Goal: Task Accomplishment & Management: Complete application form

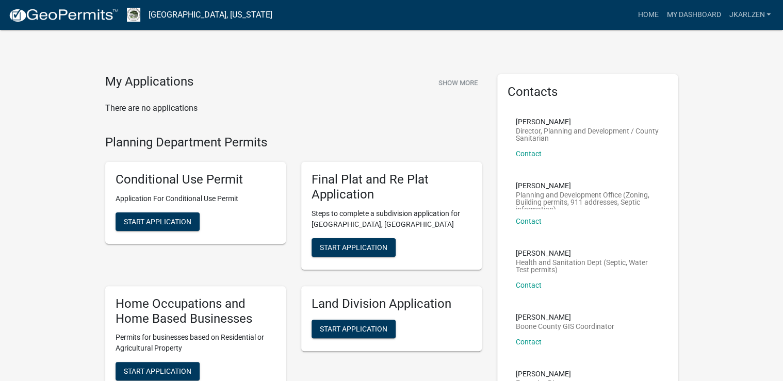
scroll to position [41, 0]
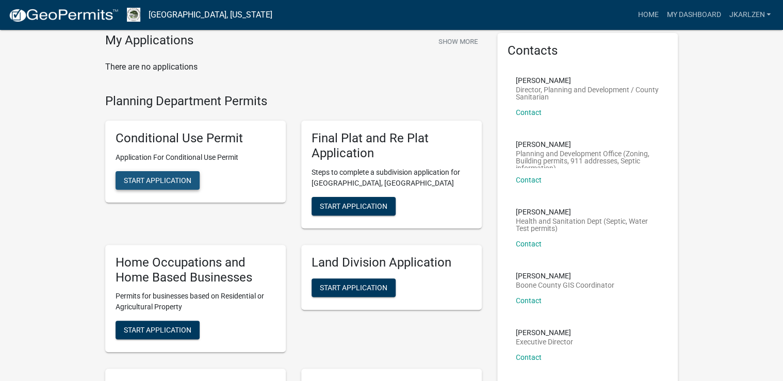
click at [179, 185] on span "Start Application" at bounding box center [158, 180] width 68 height 8
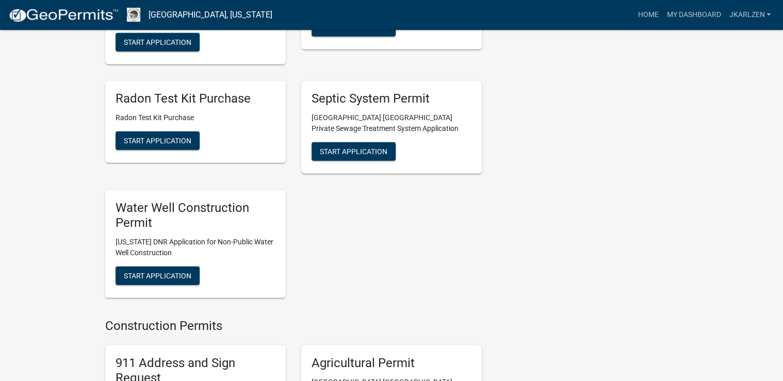
scroll to position [1402, 0]
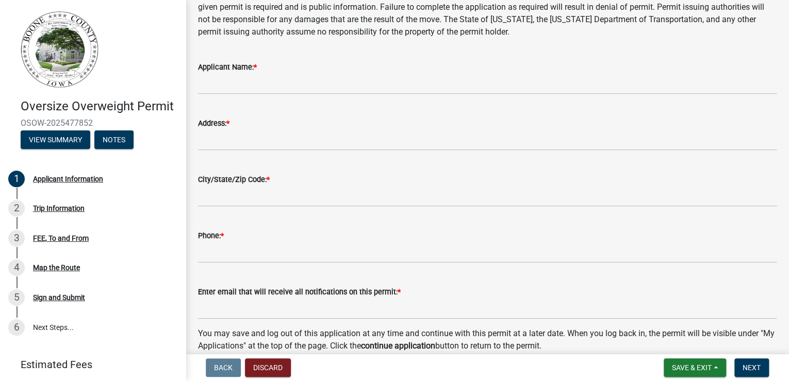
scroll to position [165, 0]
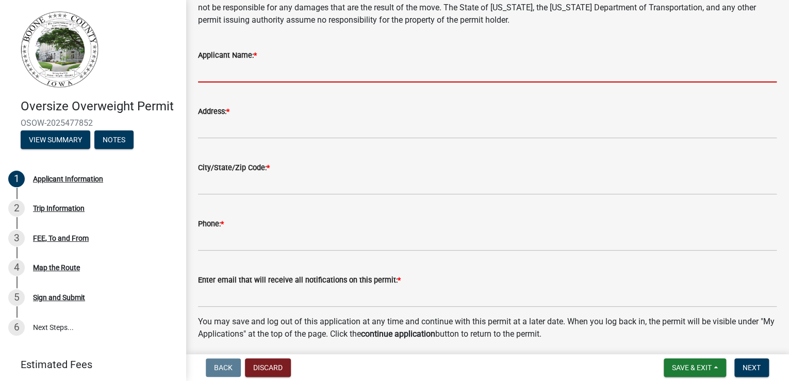
click at [288, 82] on input "Applicant Name: *" at bounding box center [487, 71] width 578 height 21
type input "[PERSON_NAME] [PERSON_NAME] & Rigging"
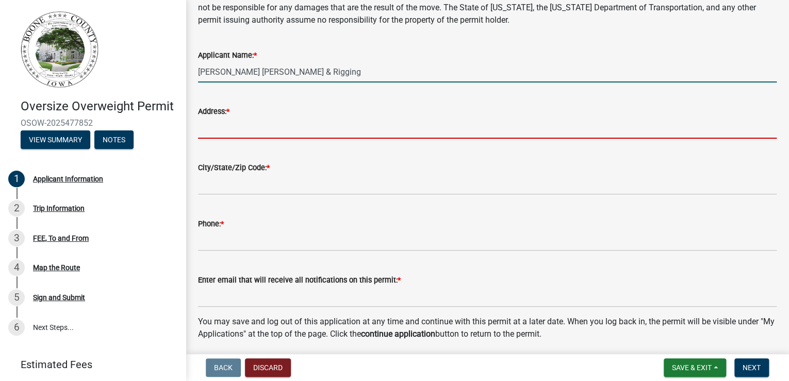
type input "4200 [PERSON_NAME] Dr"
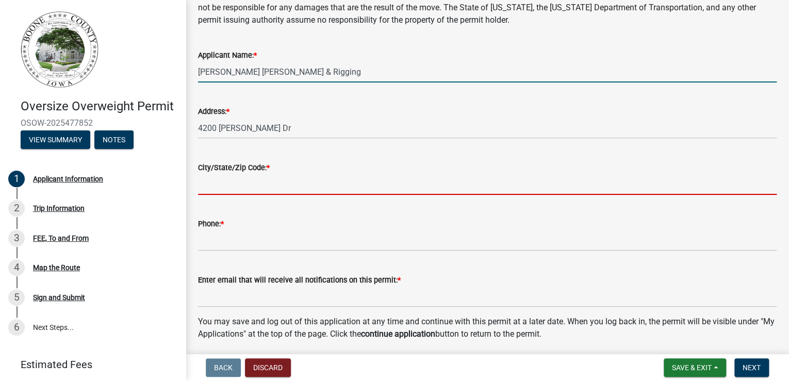
type input "[PERSON_NAME]"
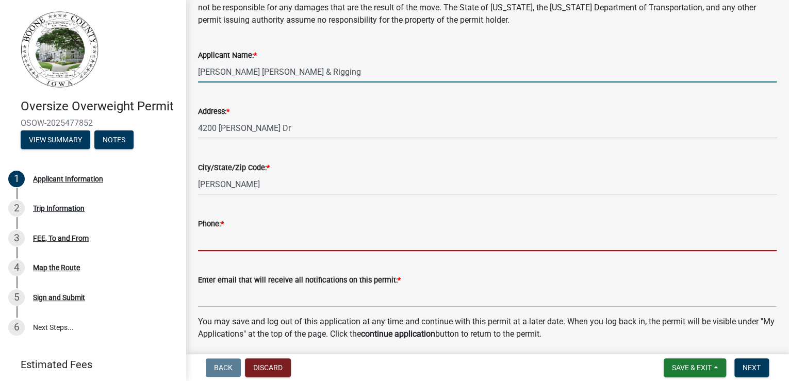
type input "5159865701"
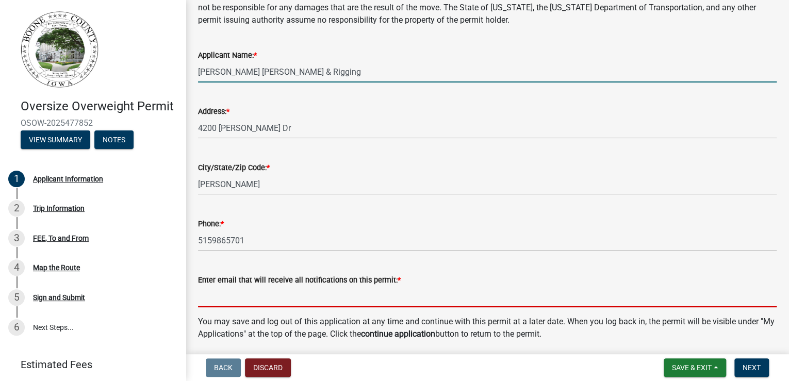
type input "[EMAIL_ADDRESS][DOMAIN_NAME]"
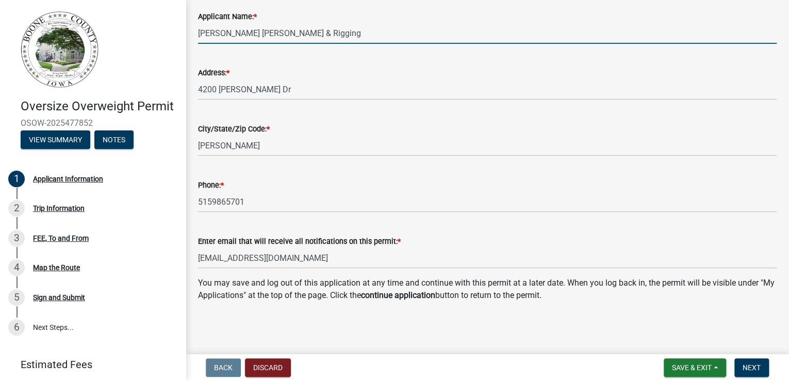
scroll to position [364, 0]
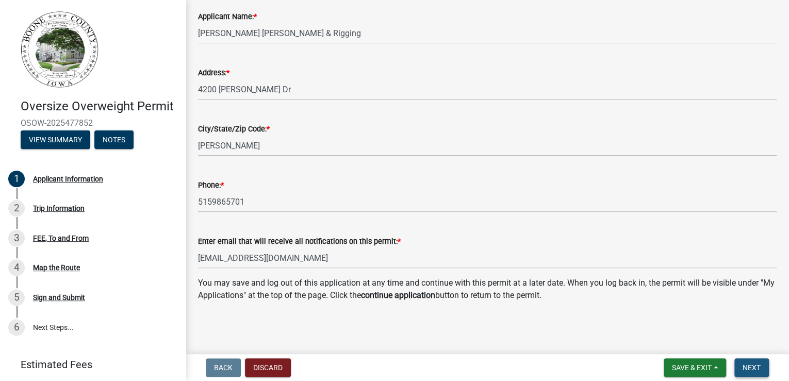
click at [751, 363] on span "Next" at bounding box center [751, 367] width 18 height 8
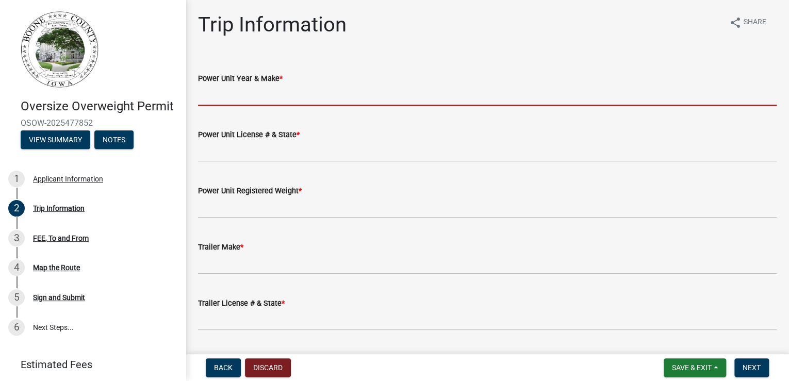
click at [308, 106] on input "Power Unit Year & Make *" at bounding box center [487, 95] width 578 height 21
type input "2008 Link Belt"
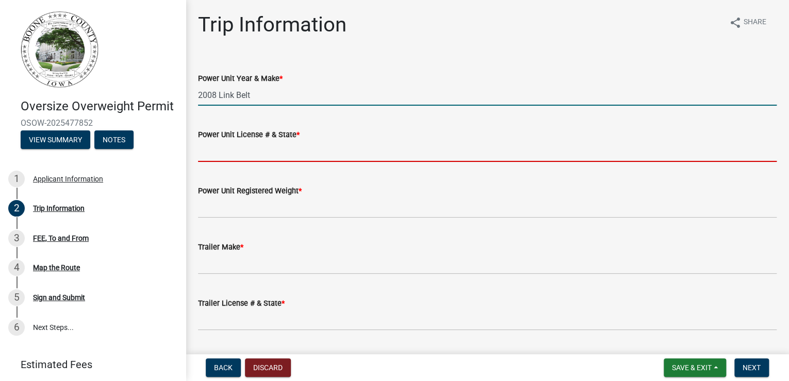
type input "16611"
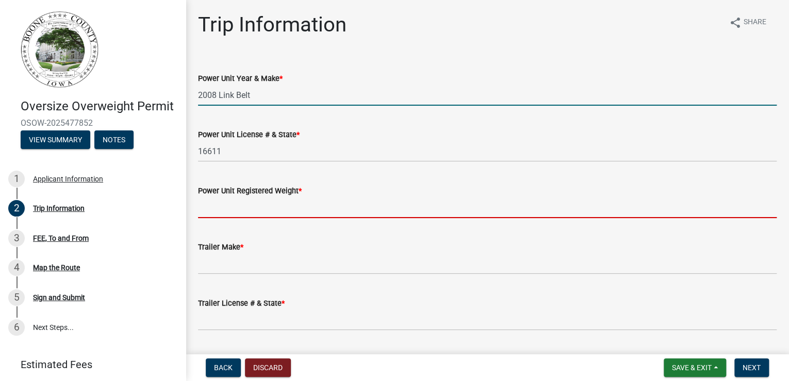
type input "87000"
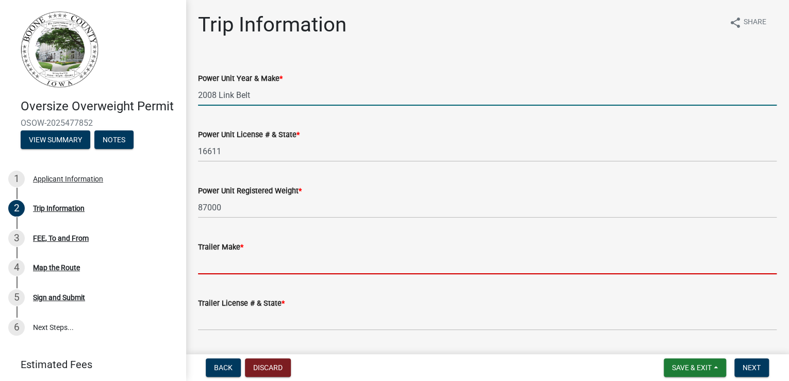
type input "na"
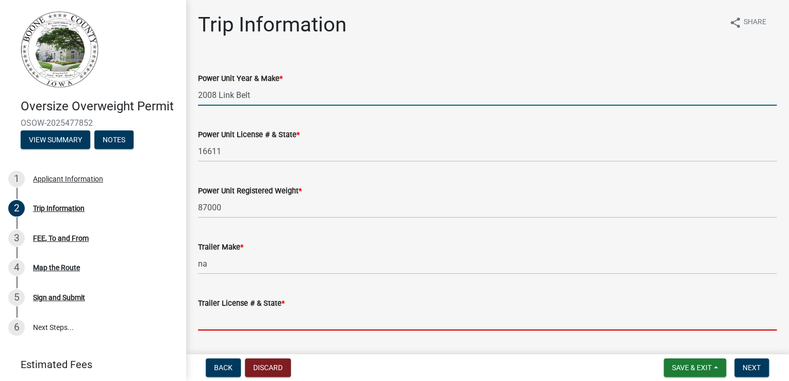
type input "na"
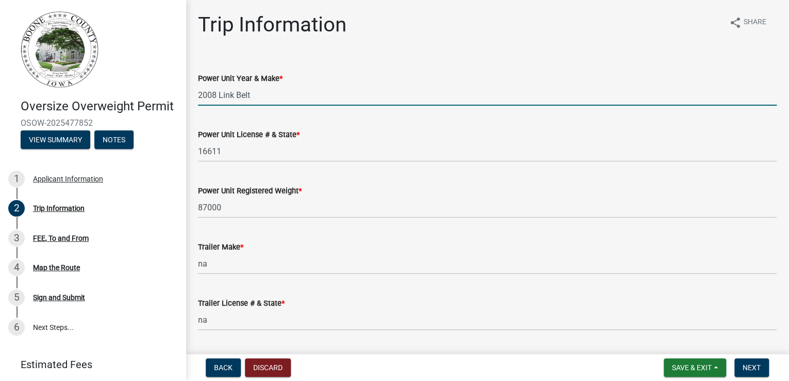
type input "Self Propelled Crane"
type input "L8J8-0226"
type input "16611"
type input "60'0"
type input "8-6"
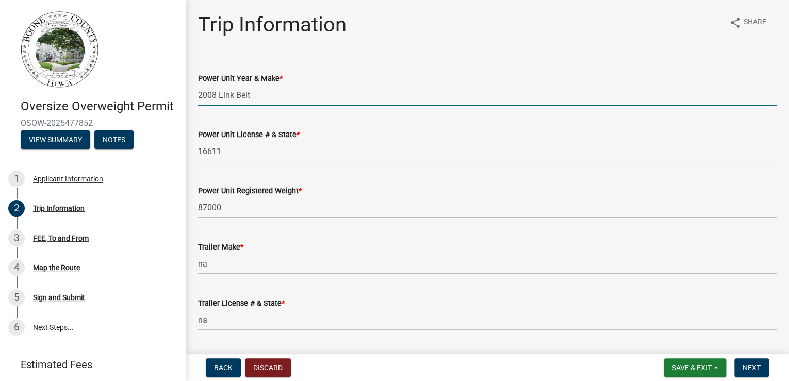
type input "13'6""
type input "87000"
type input "na"
type input "20000"
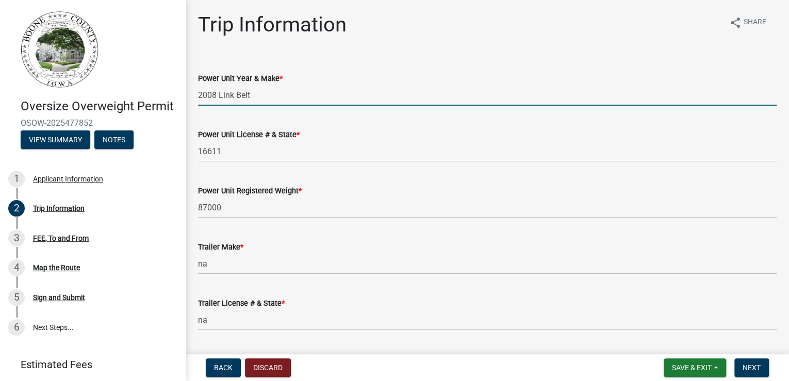
type input "40000"
type input "60000"
type input "80000"
type input "10'-0"
type input "0"
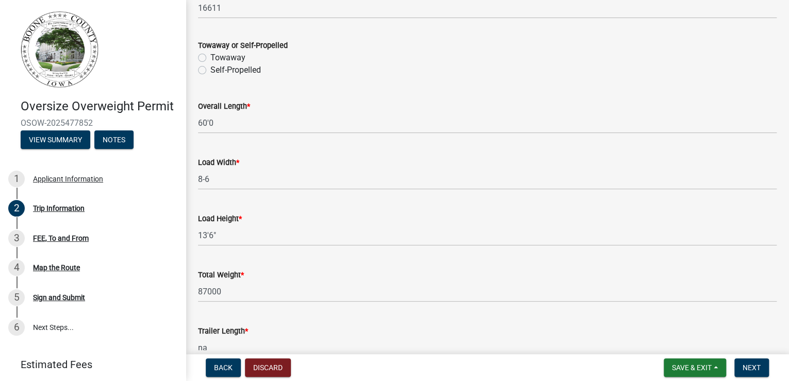
scroll to position [495, 0]
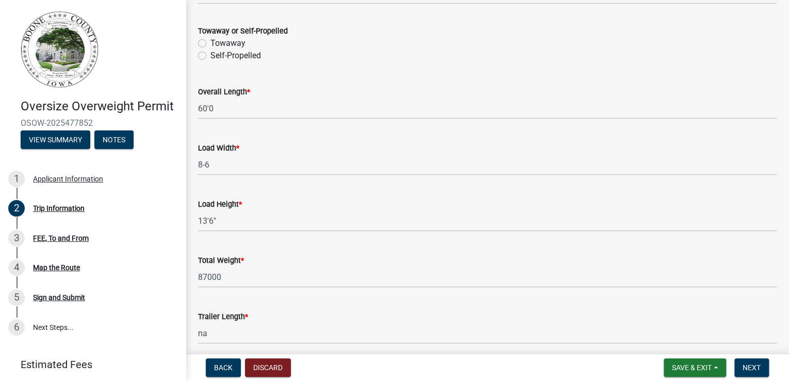
click at [210, 62] on label "Self-Propelled" at bounding box center [235, 55] width 51 height 12
click at [210, 56] on input "Self-Propelled" at bounding box center [213, 52] width 7 height 7
radio input "true"
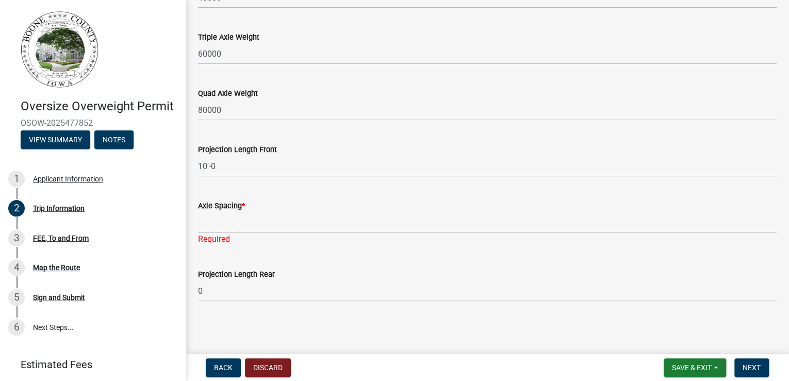
scroll to position [1323, 0]
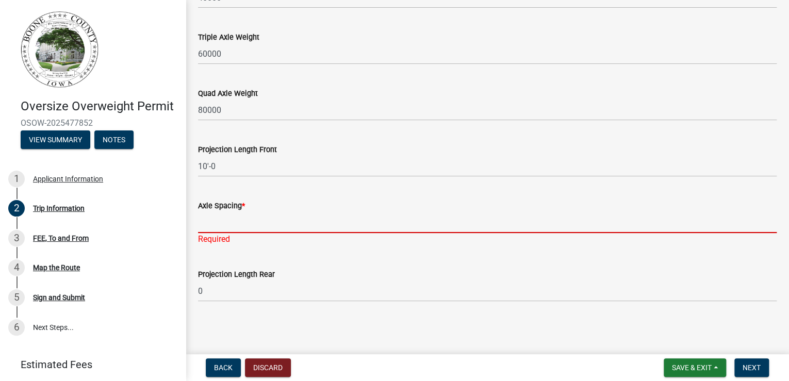
click at [269, 212] on input "Axle Spacing *" at bounding box center [487, 222] width 578 height 21
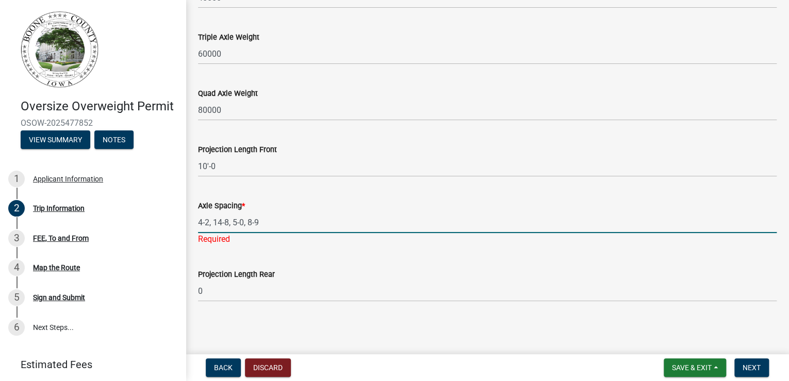
type input "4-2, 14-8, 5-0, 8-9"
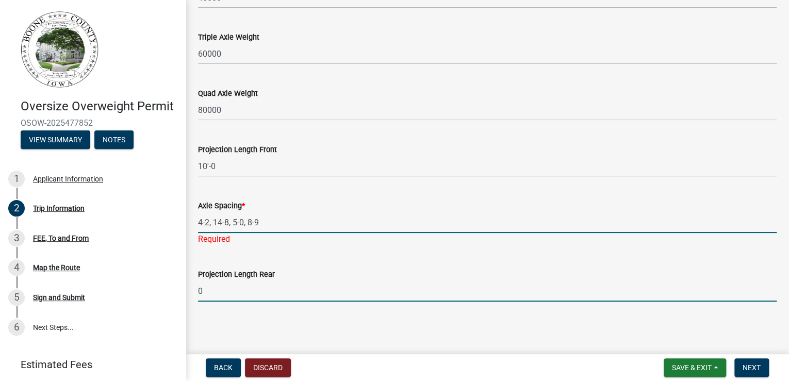
scroll to position [1307, 0]
click at [319, 288] on input "0" at bounding box center [487, 290] width 578 height 21
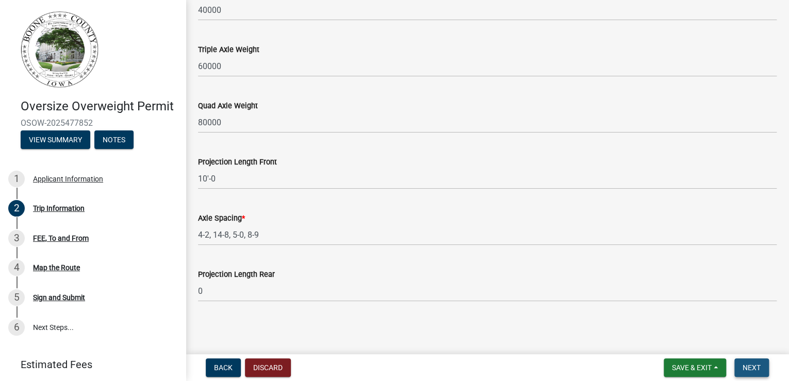
click at [749, 367] on span "Next" at bounding box center [751, 367] width 18 height 8
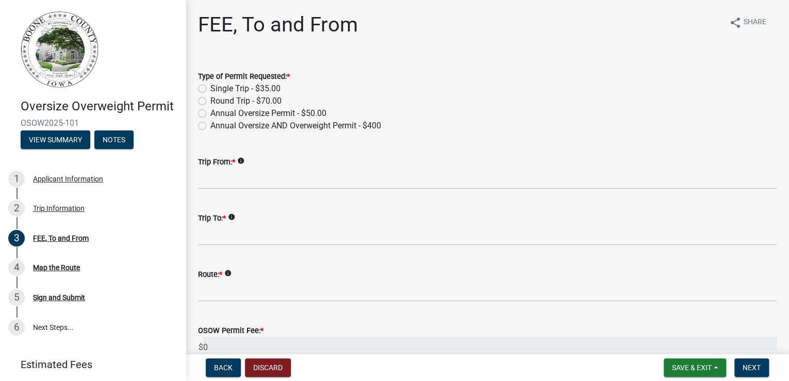
click at [210, 95] on label "Single Trip - $35.00" at bounding box center [245, 88] width 70 height 12
click at [210, 89] on input "Single Trip - $35.00" at bounding box center [213, 85] width 7 height 7
radio input "true"
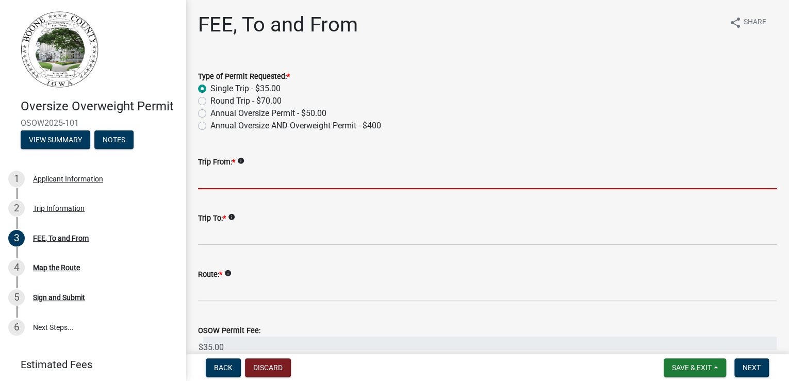
click at [246, 189] on input "Trip From: *" at bounding box center [487, 178] width 578 height 21
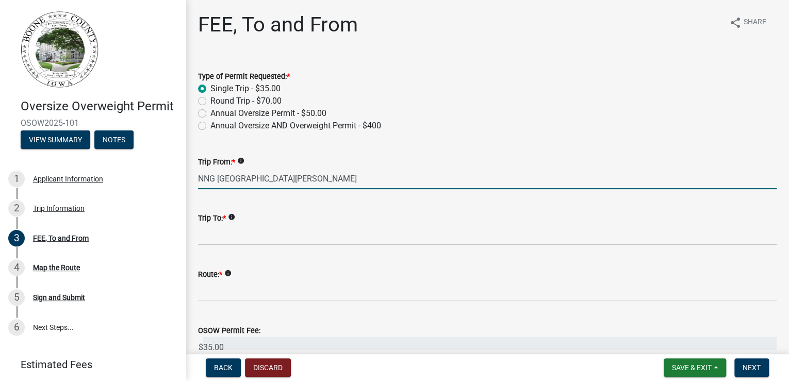
type input "NNG [GEOGRAPHIC_DATA][PERSON_NAME]"
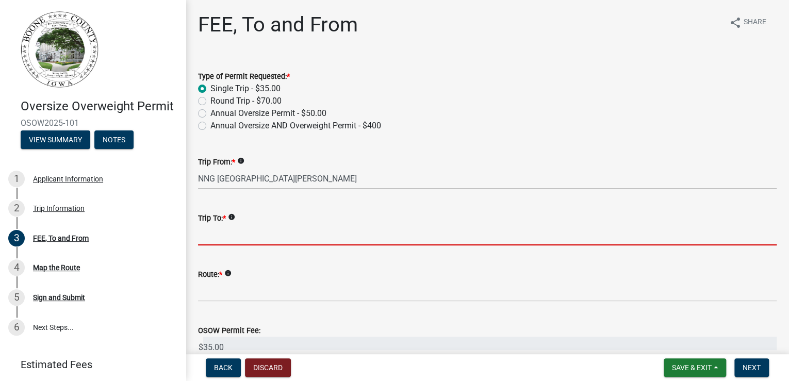
click at [219, 245] on input "Trip To: *" at bounding box center [487, 234] width 578 height 21
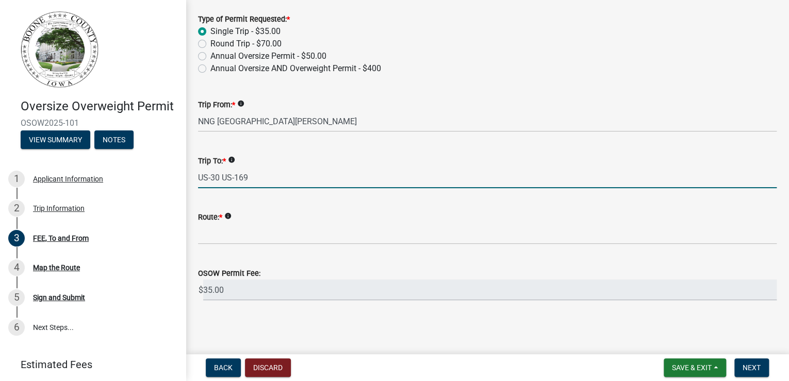
scroll to position [82, 0]
type input "US-30 US-169"
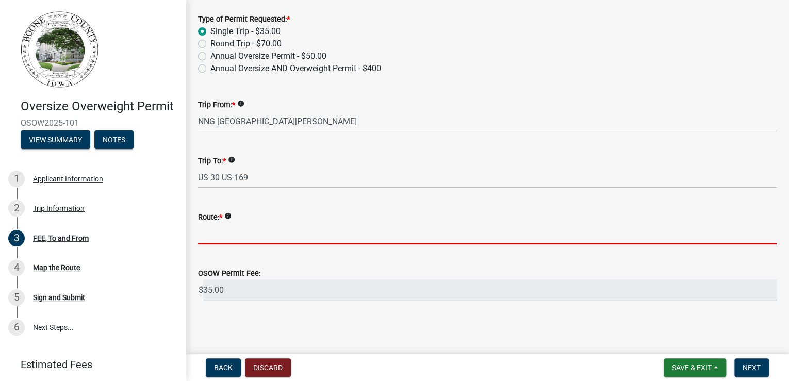
click at [235, 244] on input "Route: *" at bounding box center [487, 233] width 578 height 21
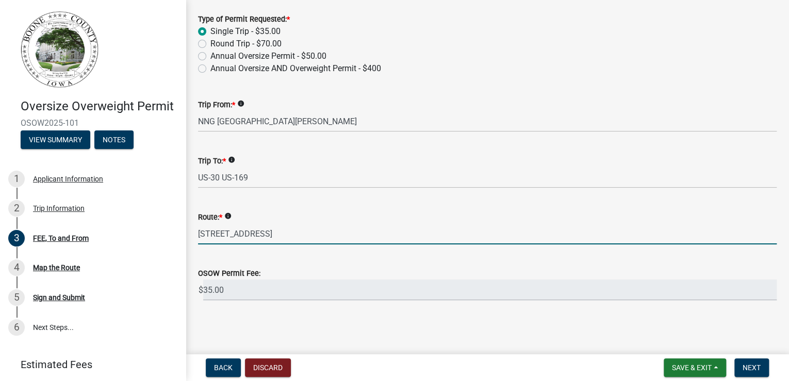
scroll to position [150, 0]
type input "[STREET_ADDRESS]"
click at [743, 363] on span "Next" at bounding box center [751, 367] width 18 height 8
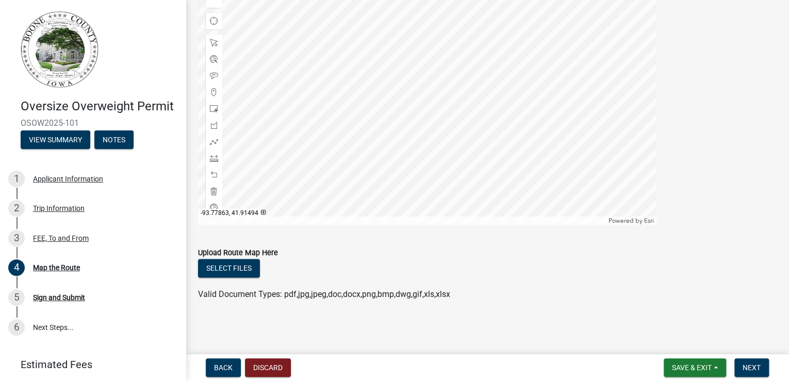
scroll to position [577, 0]
click at [217, 146] on span at bounding box center [214, 142] width 8 height 8
click at [285, 159] on div at bounding box center [427, 96] width 458 height 258
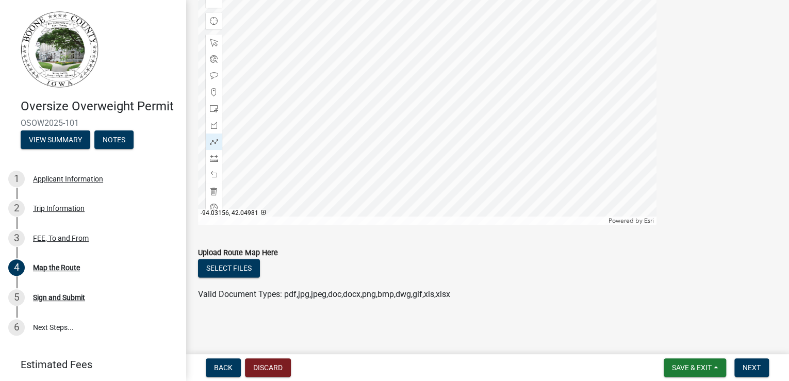
click at [321, 161] on div at bounding box center [427, 96] width 458 height 258
click at [296, 161] on div at bounding box center [427, 96] width 458 height 258
click at [297, 189] on div at bounding box center [427, 96] width 458 height 258
click at [328, 190] on div at bounding box center [427, 96] width 458 height 258
click at [326, 200] on div at bounding box center [427, 96] width 458 height 258
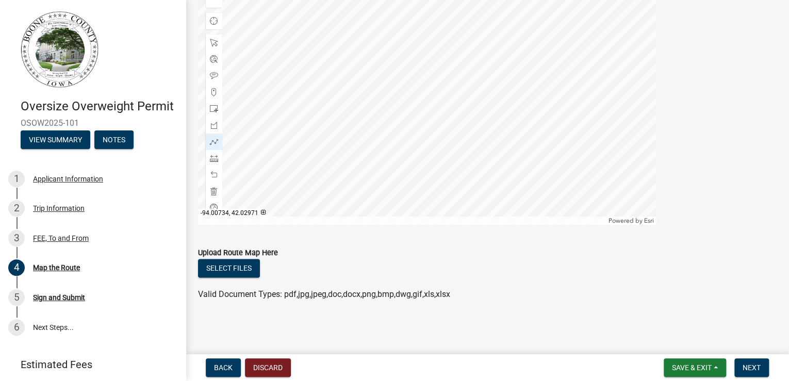
click at [356, 200] on div at bounding box center [427, 96] width 458 height 258
click at [250, 259] on button "Select files" at bounding box center [229, 268] width 62 height 19
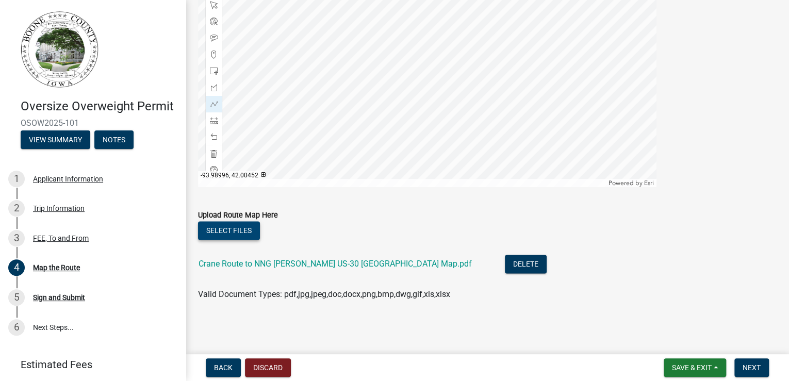
scroll to position [695, 0]
click at [744, 363] on span "Next" at bounding box center [751, 367] width 18 height 8
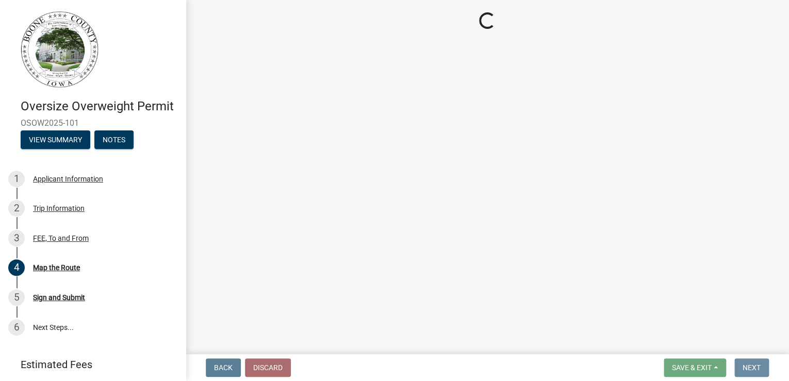
scroll to position [0, 0]
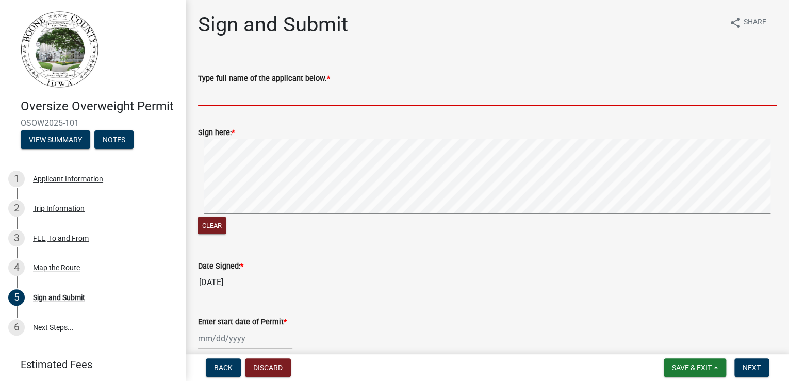
click at [263, 106] on input "Type full name of the applicant below. *" at bounding box center [487, 95] width 578 height 21
type input "[PERSON_NAME]"
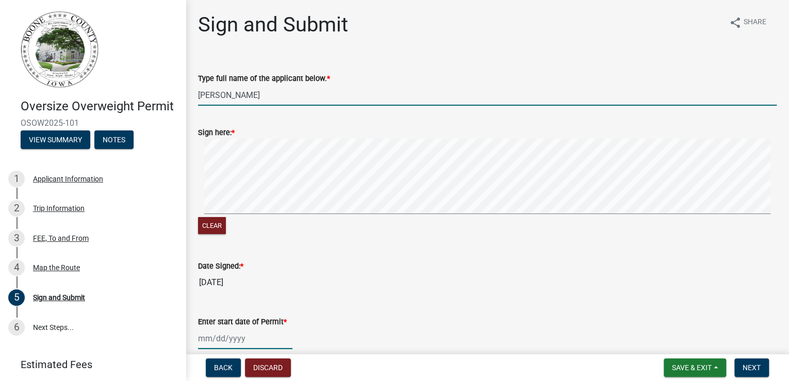
type input "[DATE]"
select select "9"
select select "2025"
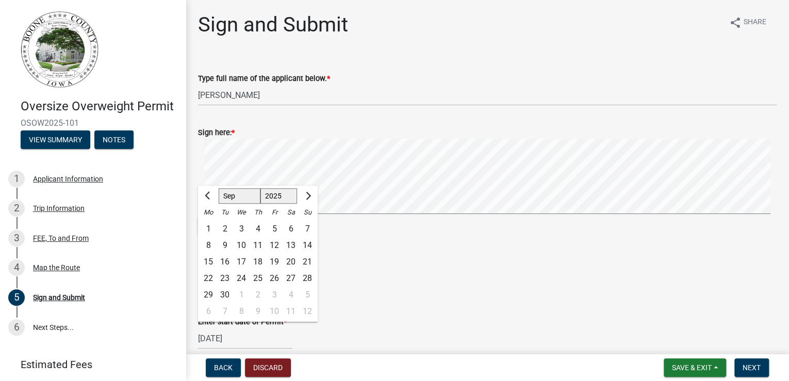
click at [371, 196] on form "Sign here: * Clear" at bounding box center [487, 175] width 578 height 122
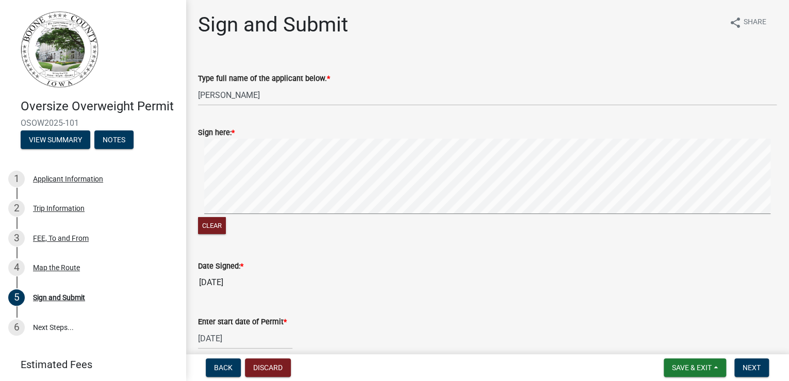
click at [367, 139] on div "Sign here: *" at bounding box center [487, 132] width 578 height 12
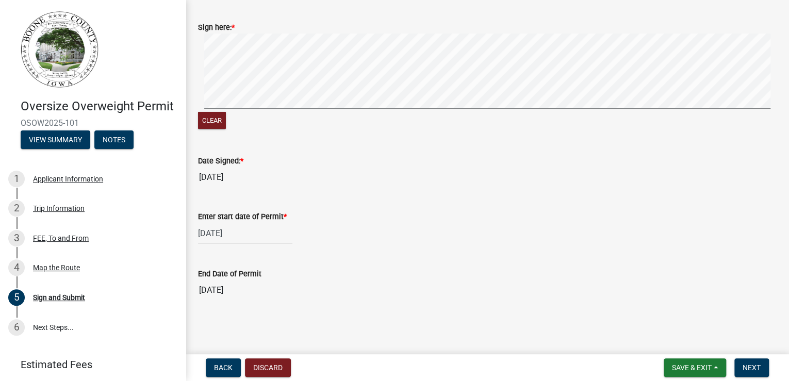
scroll to position [165, 0]
click at [208, 301] on input "[DATE]" at bounding box center [487, 290] width 578 height 21
click at [209, 301] on input "[DATE]" at bounding box center [487, 290] width 578 height 21
click at [211, 242] on div "[DATE]" at bounding box center [245, 233] width 94 height 21
select select "8"
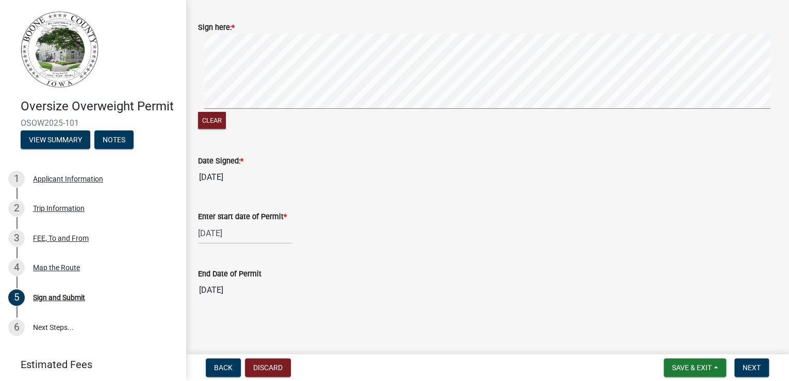
select select "2025"
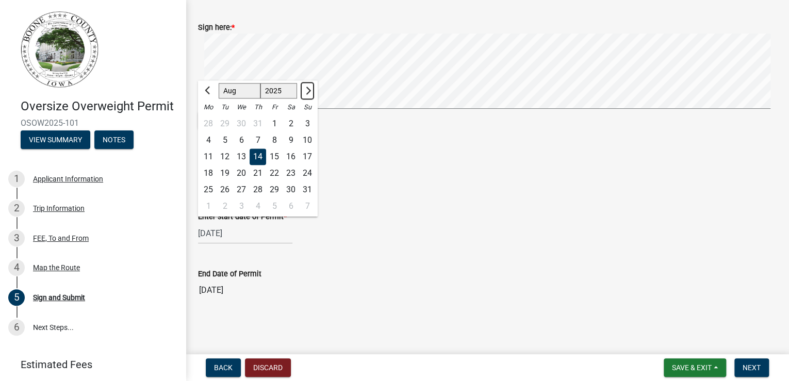
click at [311, 87] on span "Next month" at bounding box center [307, 91] width 8 height 8
select select "9"
click at [233, 148] on div "16" at bounding box center [225, 156] width 16 height 16
type input "[DATE]"
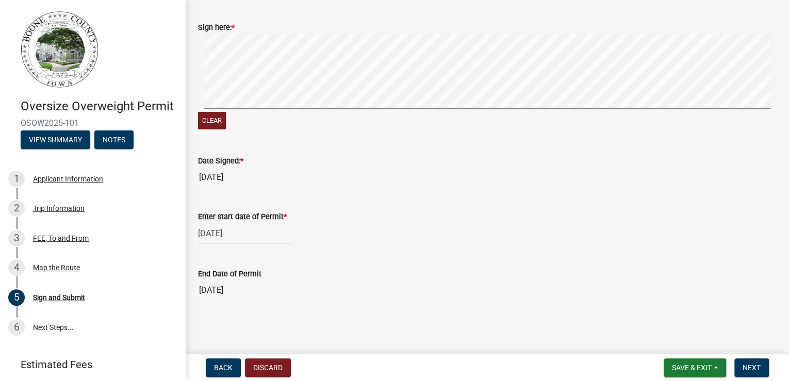
scroll to position [190, 0]
click at [749, 363] on span "Next" at bounding box center [751, 367] width 18 height 8
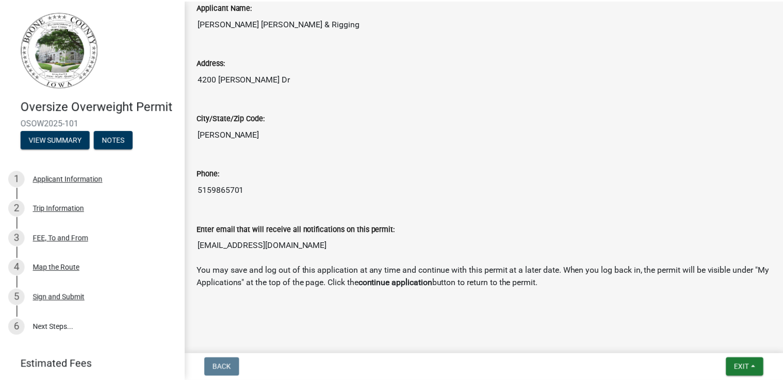
scroll to position [457, 0]
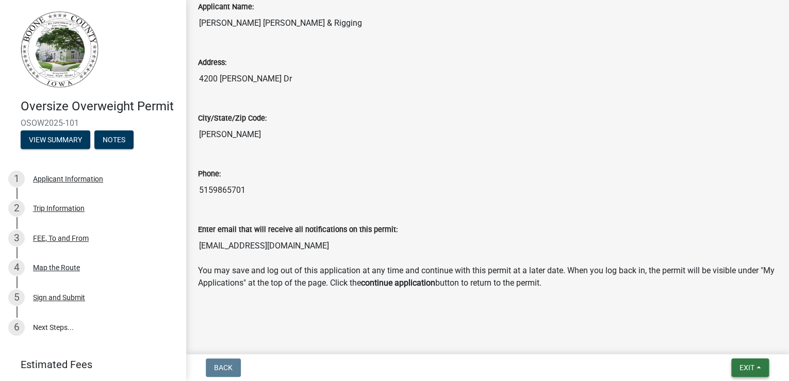
click at [753, 365] on button "Exit" at bounding box center [750, 367] width 38 height 19
click at [695, 334] on button "Save & Exit" at bounding box center [727, 336] width 82 height 25
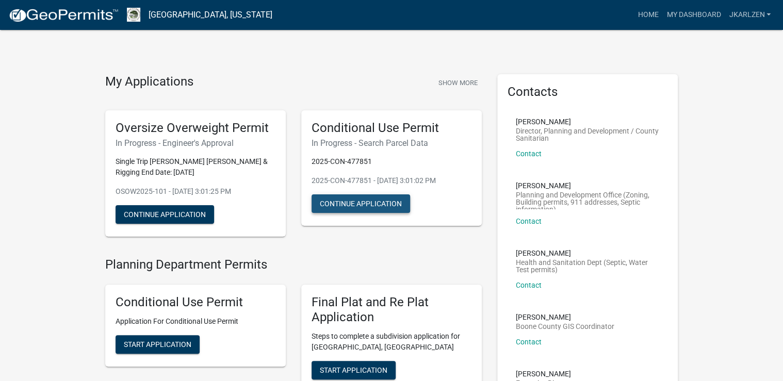
click at [388, 213] on button "Continue Application" at bounding box center [360, 203] width 98 height 19
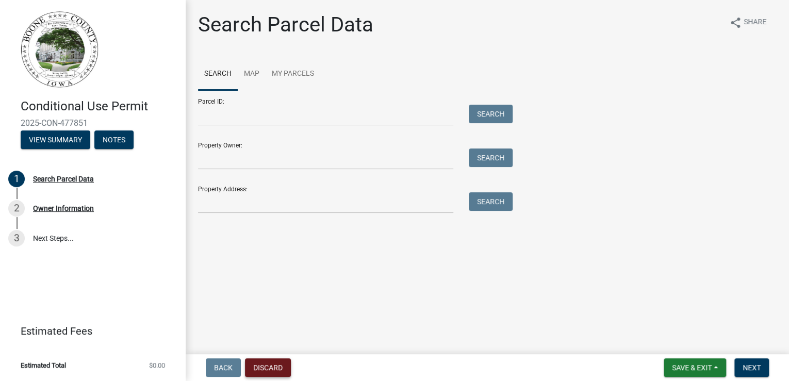
click at [288, 361] on button "Discard" at bounding box center [268, 367] width 46 height 19
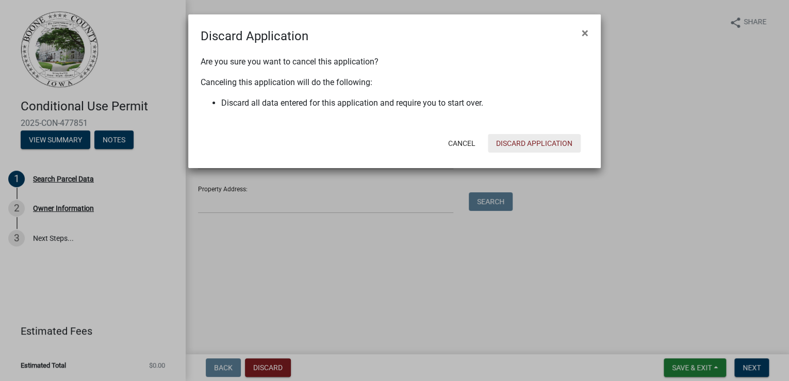
click at [532, 153] on button "Discard Application" at bounding box center [534, 143] width 93 height 19
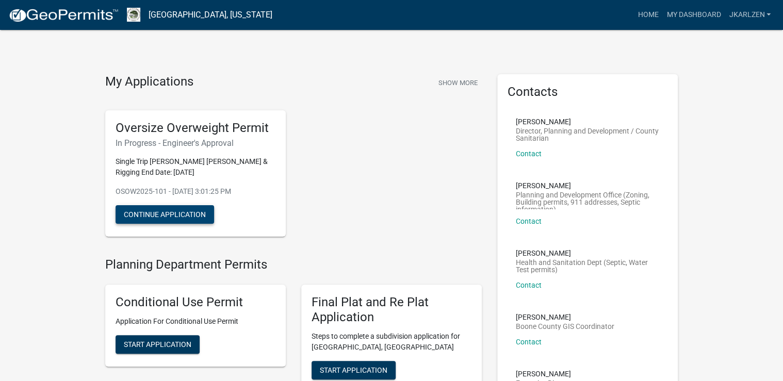
click at [180, 224] on button "Continue Application" at bounding box center [164, 214] width 98 height 19
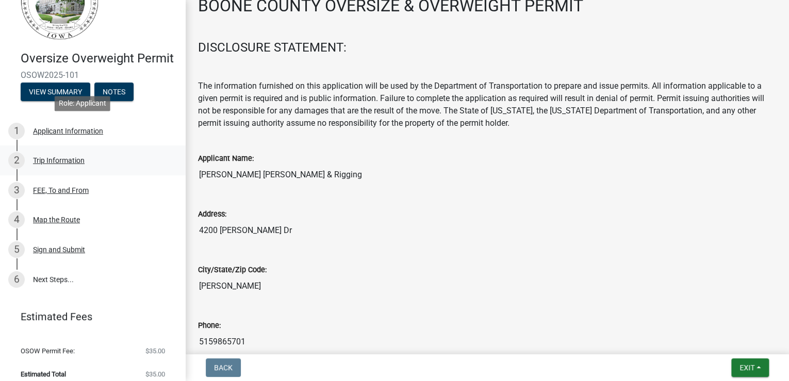
scroll to position [124, 0]
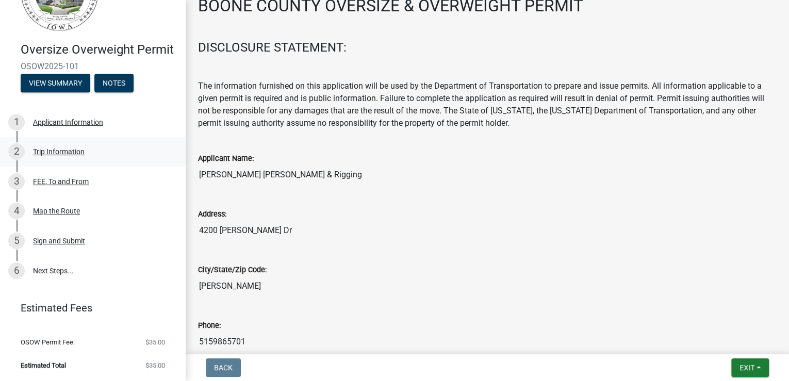
click at [76, 148] on div "Trip Information" at bounding box center [59, 151] width 52 height 7
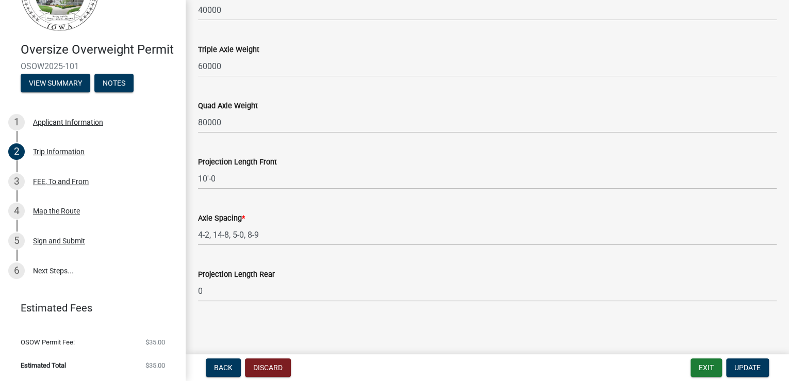
scroll to position [1307, 0]
click at [71, 244] on div "Sign and Submit" at bounding box center [59, 240] width 52 height 7
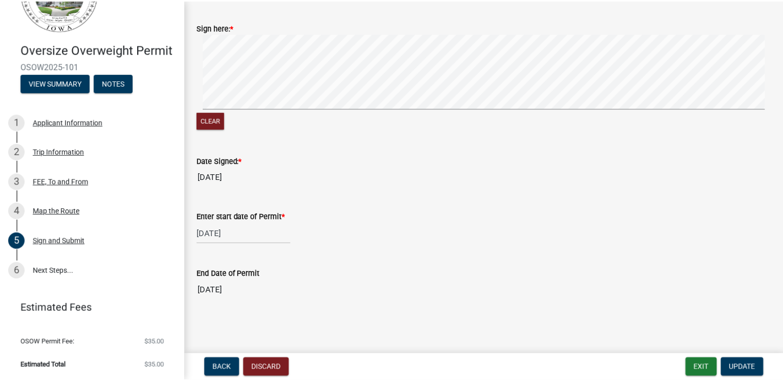
scroll to position [190, 0]
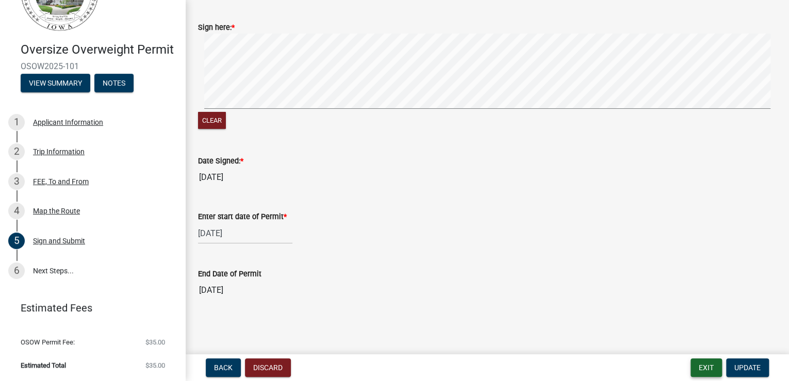
click at [690, 362] on button "Exit" at bounding box center [705, 367] width 31 height 19
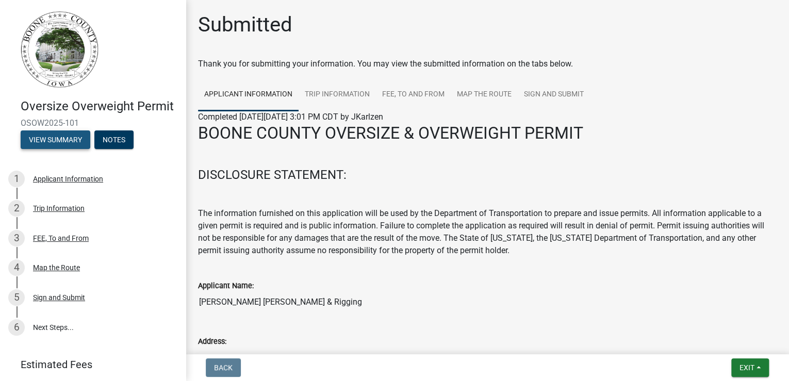
click at [75, 149] on button "View Summary" at bounding box center [56, 139] width 70 height 19
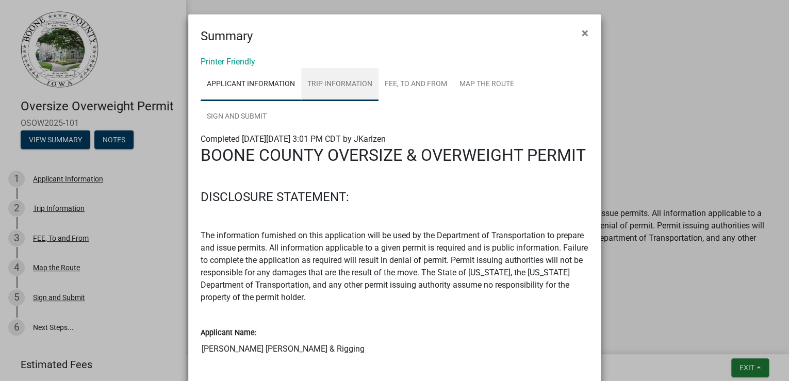
click at [378, 94] on link "Trip Information" at bounding box center [339, 84] width 77 height 33
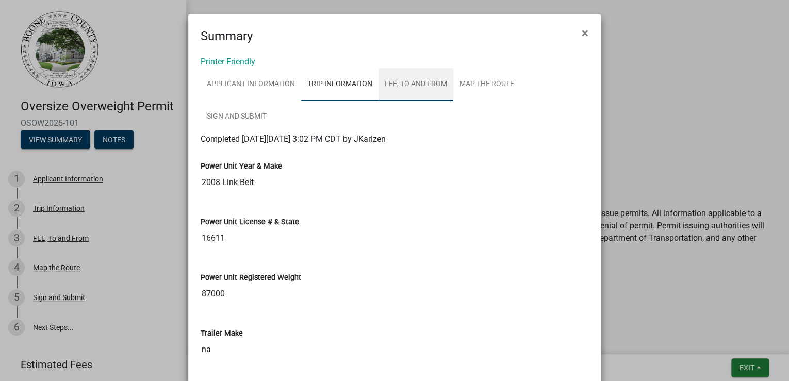
click at [453, 99] on link "FEE, To and From" at bounding box center [415, 84] width 75 height 33
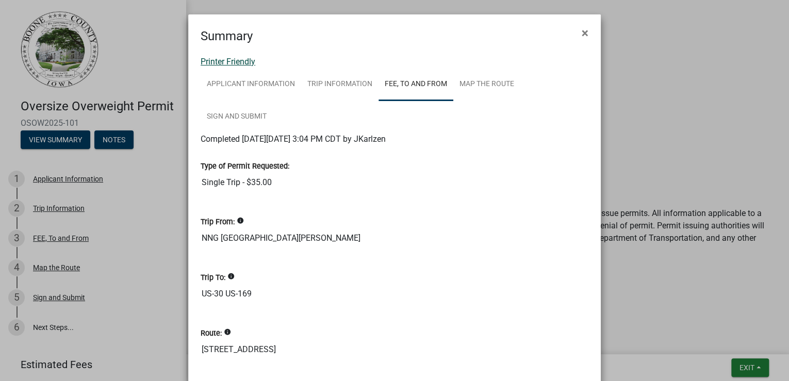
click at [245, 67] on link "Printer Friendly" at bounding box center [228, 62] width 55 height 10
